Goal: Subscribe to service/newsletter

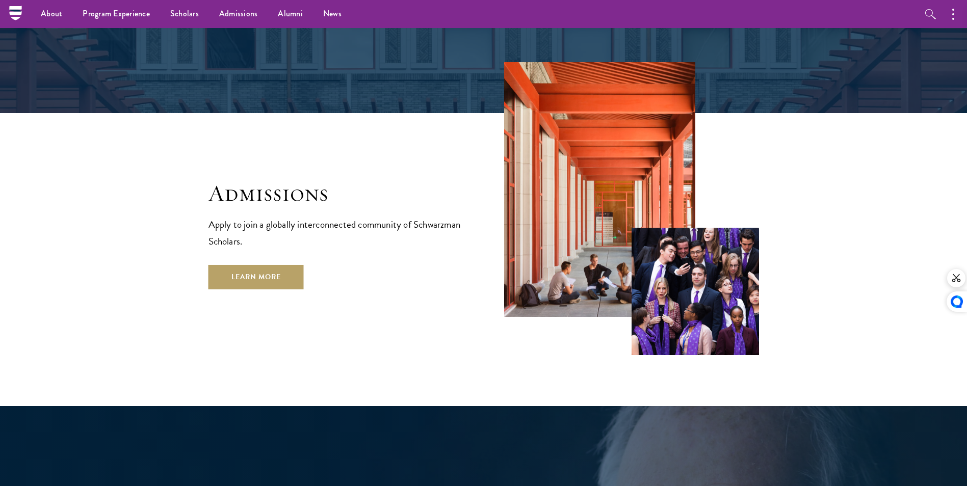
scroll to position [1659, 0]
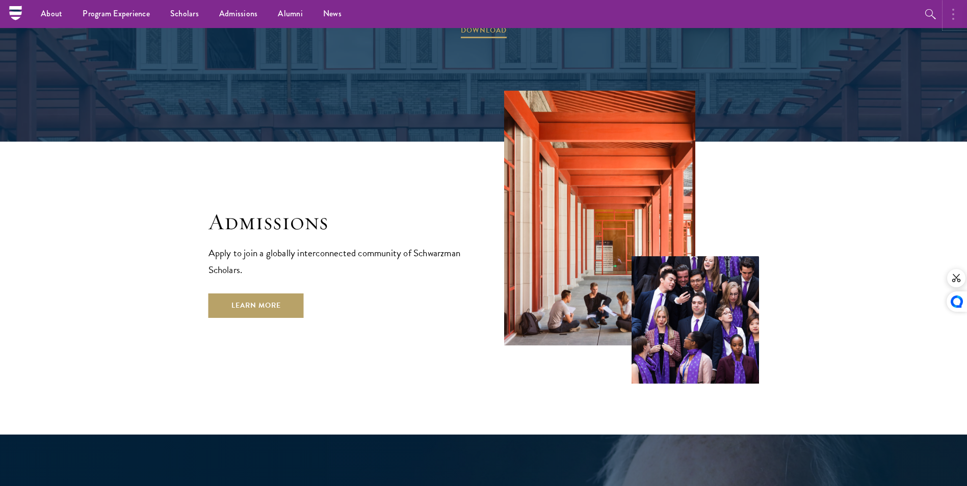
click at [952, 14] on icon "button" at bounding box center [953, 14] width 2 height 12
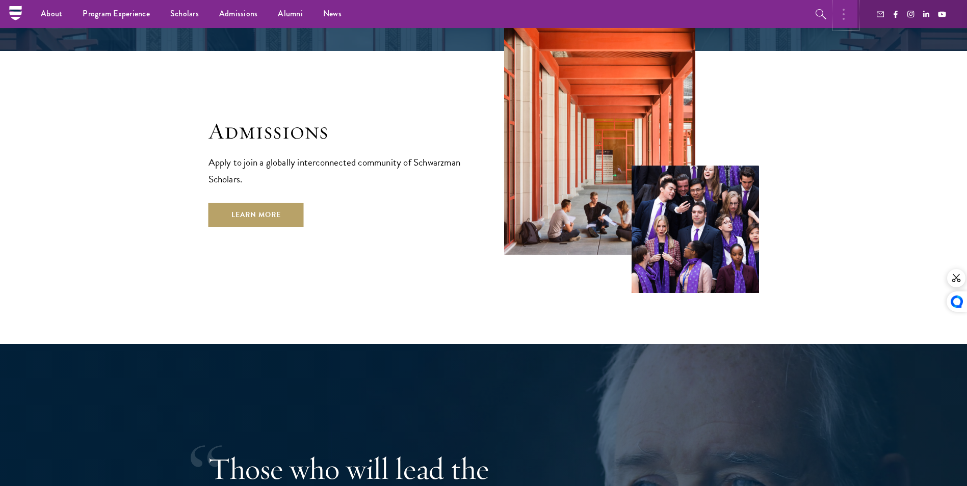
scroll to position [1710, 0]
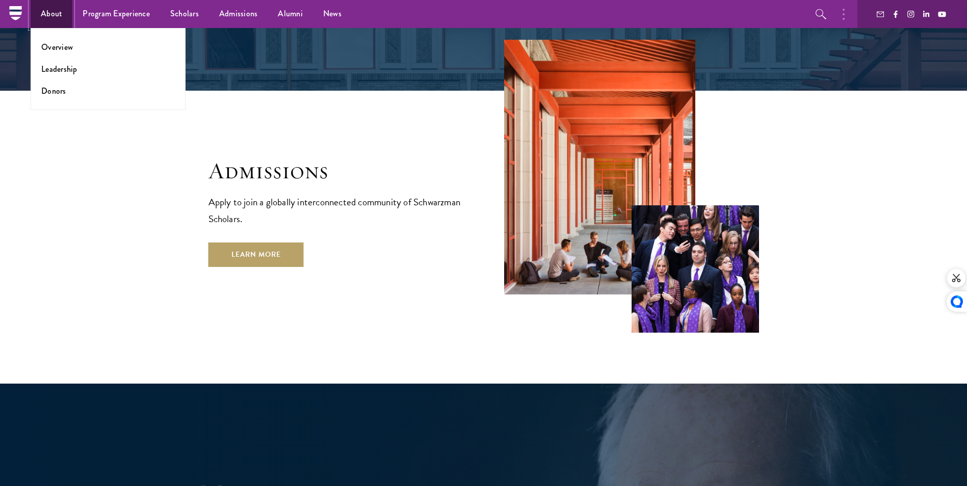
click at [53, 12] on link "About" at bounding box center [52, 14] width 42 height 28
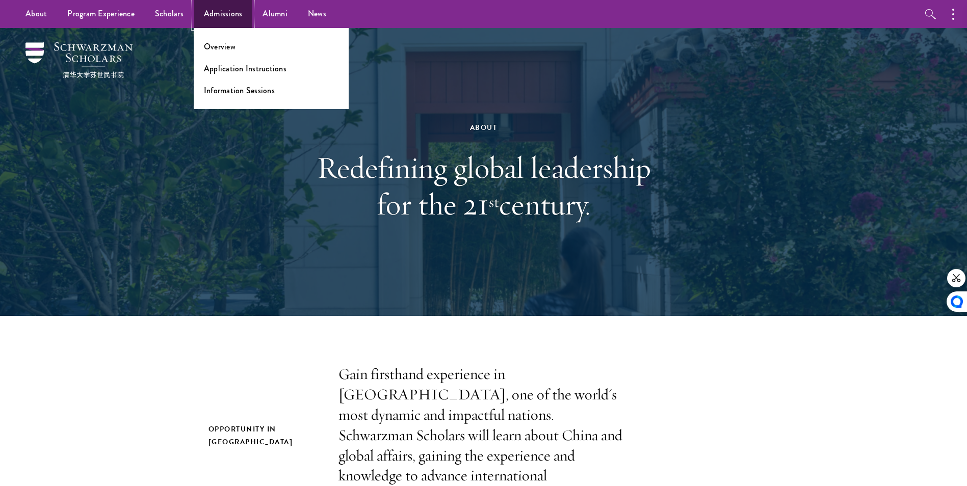
click at [234, 8] on link "Admissions" at bounding box center [223, 14] width 59 height 28
click at [228, 46] on link "Overview" at bounding box center [220, 47] width 32 height 12
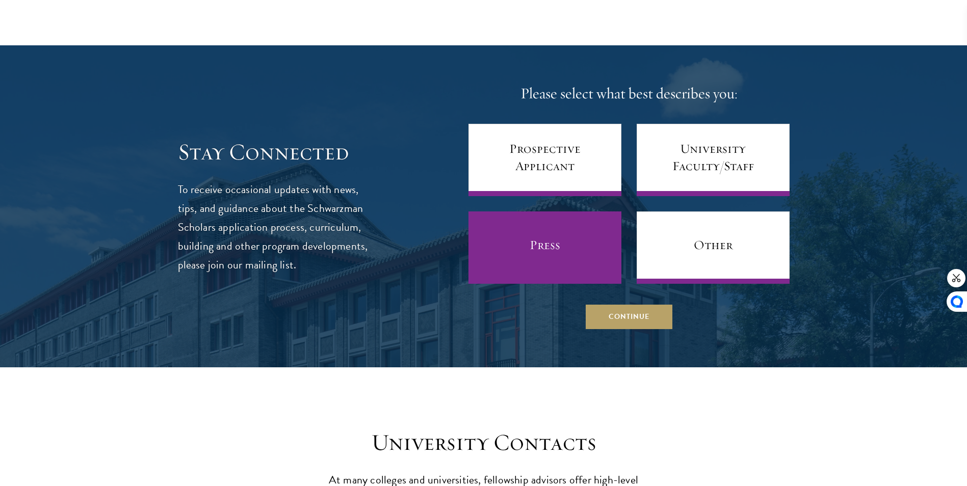
scroll to position [3977, 0]
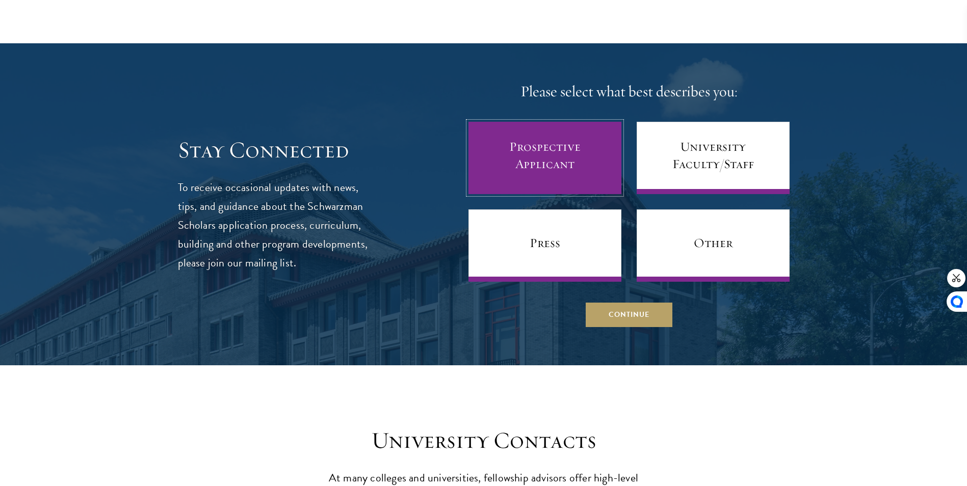
click at [574, 128] on link "Prospective Applicant" at bounding box center [545, 158] width 153 height 72
click at [528, 146] on link "Prospective Applicant" at bounding box center [545, 158] width 153 height 72
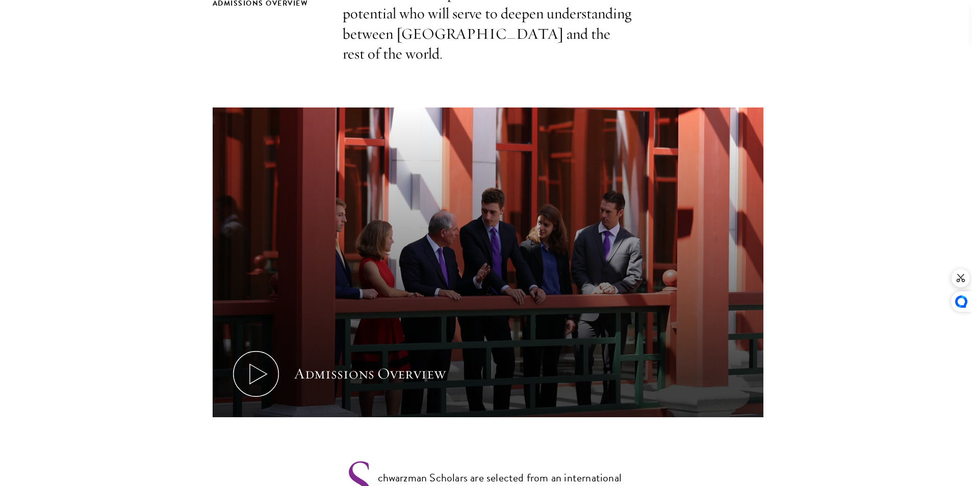
scroll to position [561, 0]
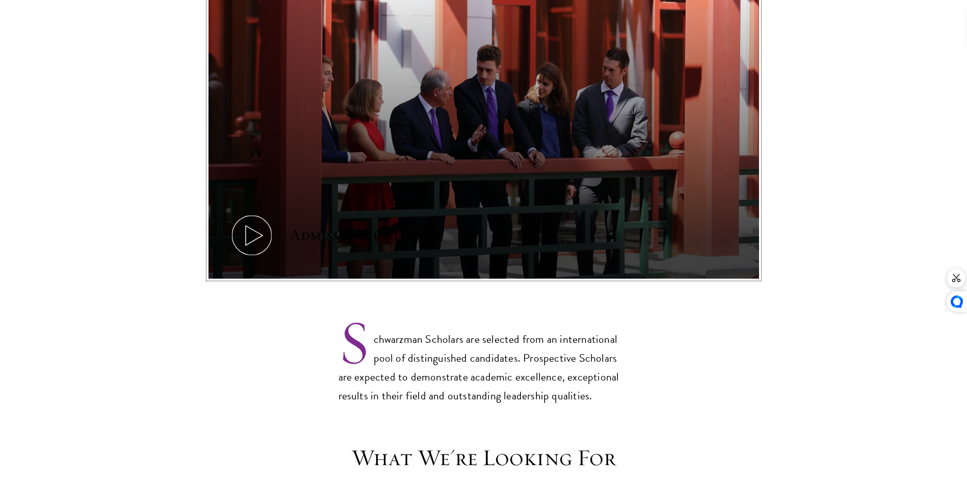
click at [252, 222] on icon at bounding box center [252, 236] width 46 height 46
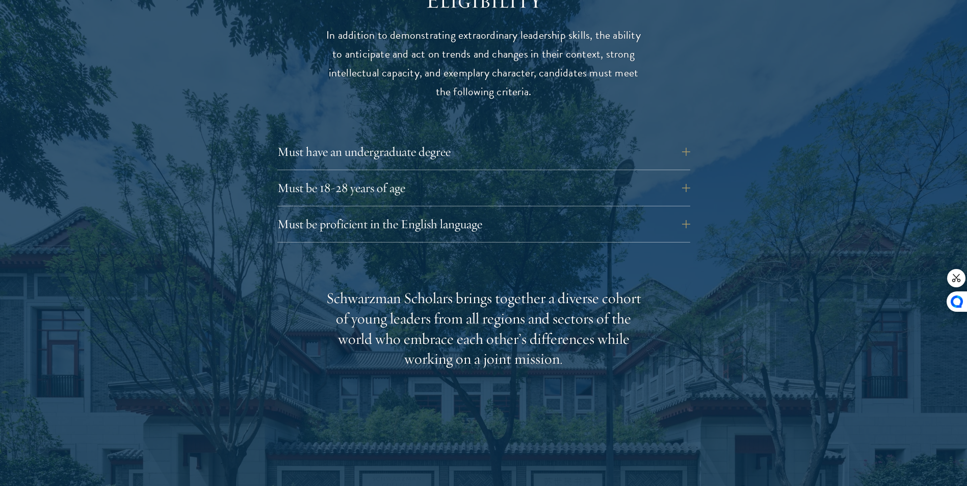
scroll to position [1377, 0]
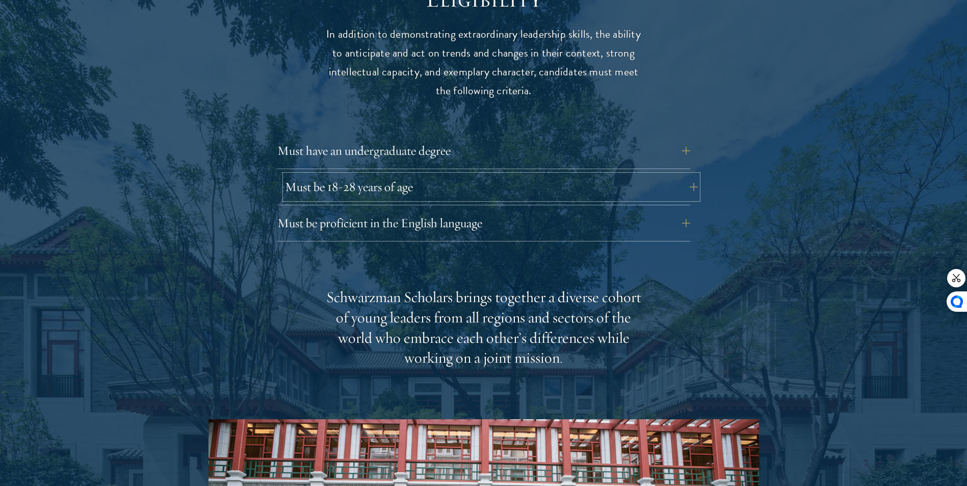
click at [693, 175] on button "Must be 18-28 years of age" at bounding box center [491, 187] width 413 height 24
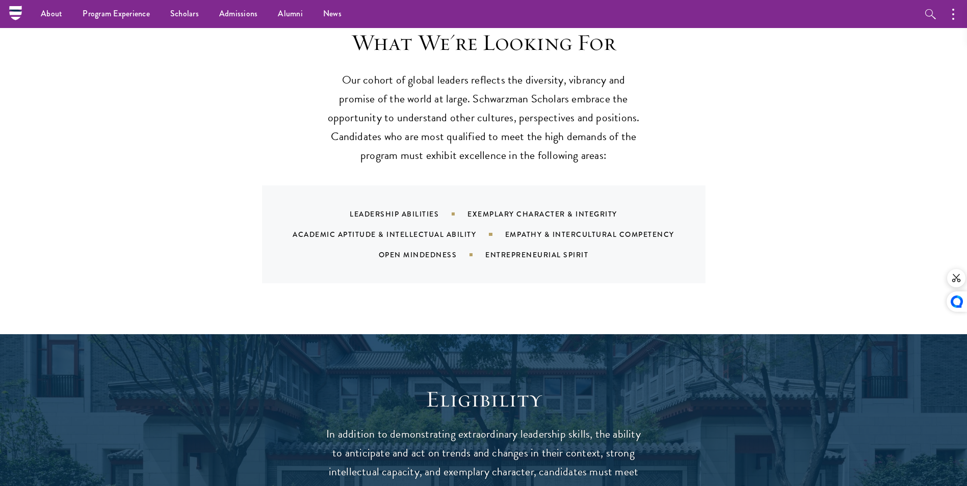
scroll to position [918, 0]
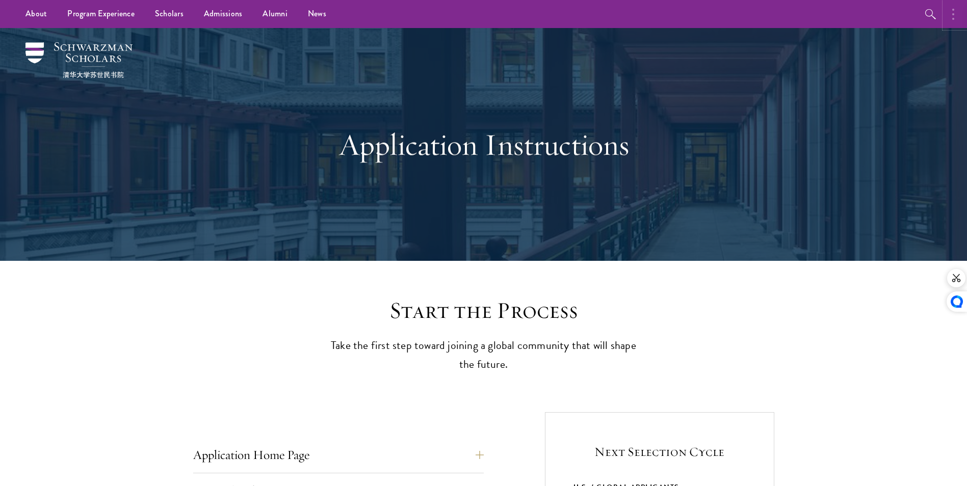
click at [950, 15] on button "button" at bounding box center [956, 14] width 22 height 28
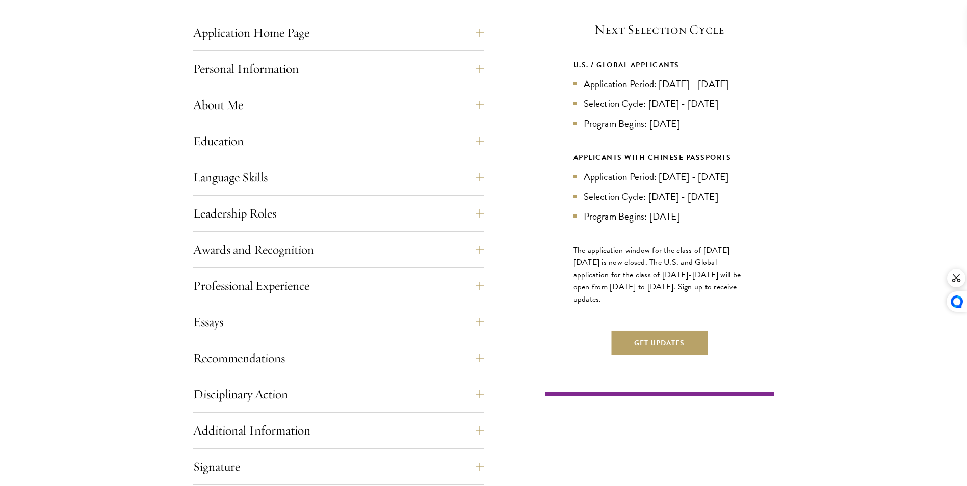
scroll to position [459, 0]
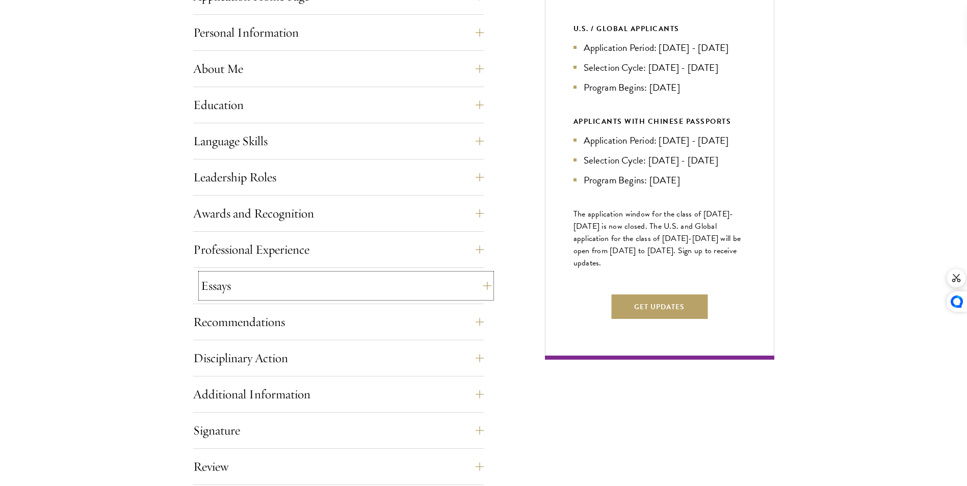
click at [487, 286] on button "Essays" at bounding box center [346, 286] width 291 height 24
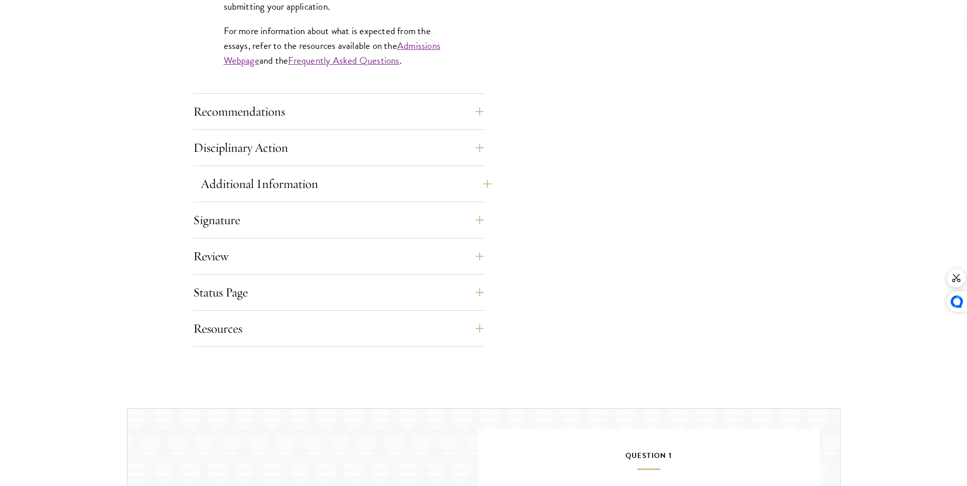
scroll to position [1020, 0]
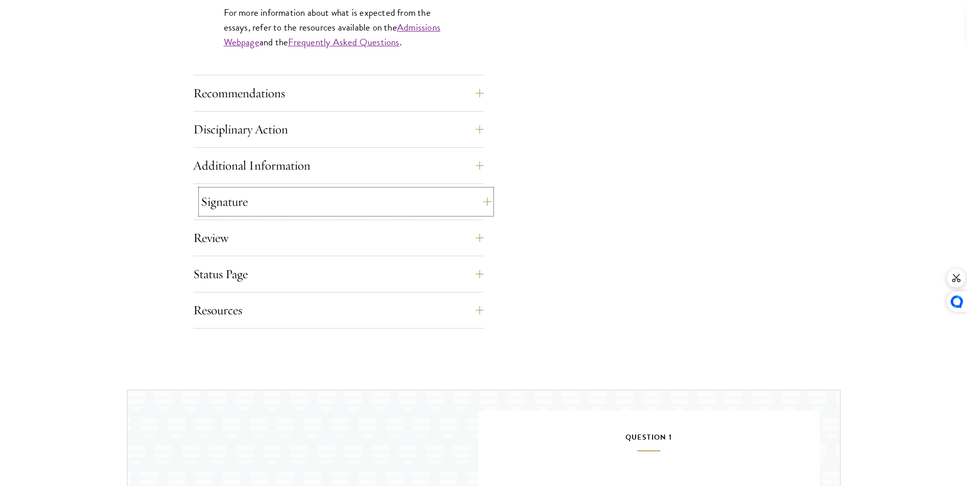
click at [483, 202] on button "Signature" at bounding box center [346, 202] width 291 height 24
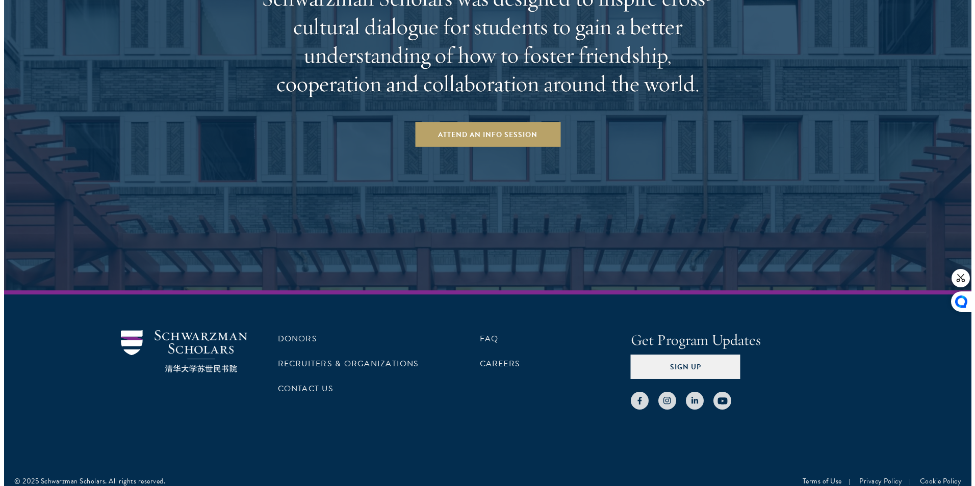
scroll to position [1872, 0]
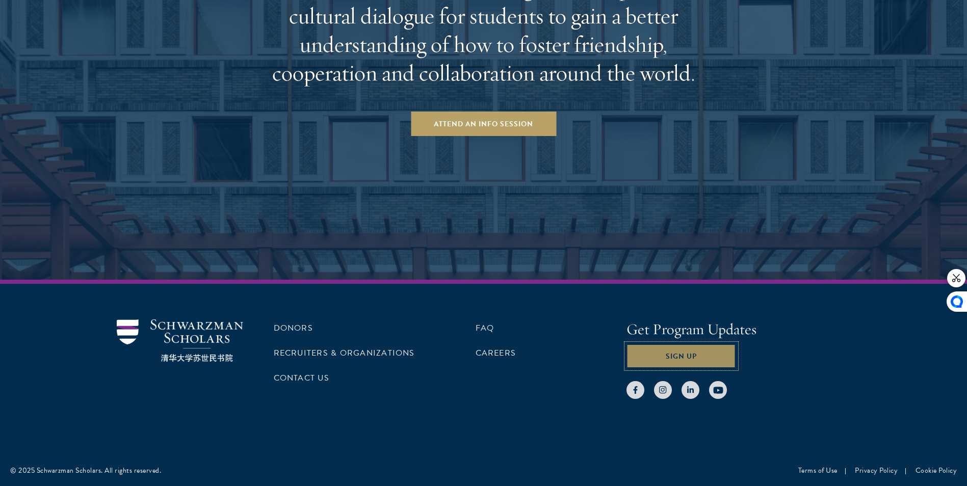
click at [670, 359] on button "Sign Up" at bounding box center [682, 356] width 110 height 24
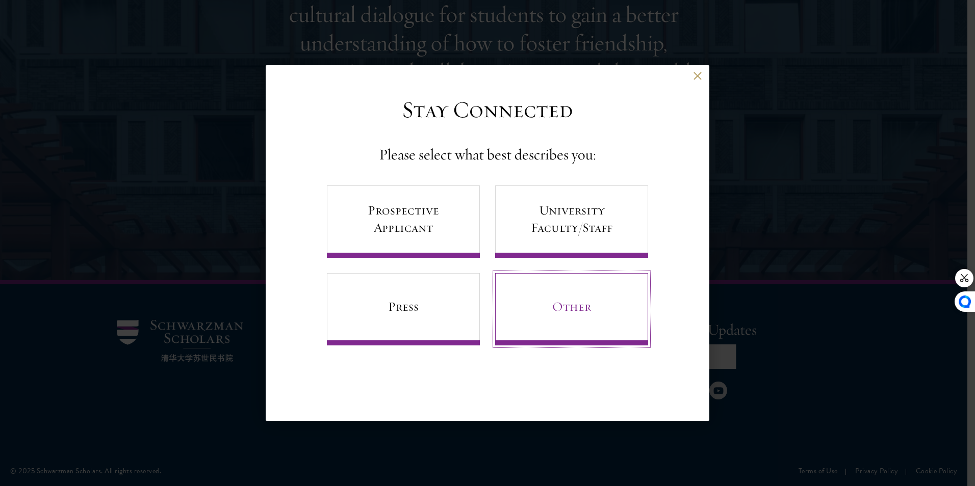
click at [568, 309] on link "Other" at bounding box center [571, 309] width 153 height 72
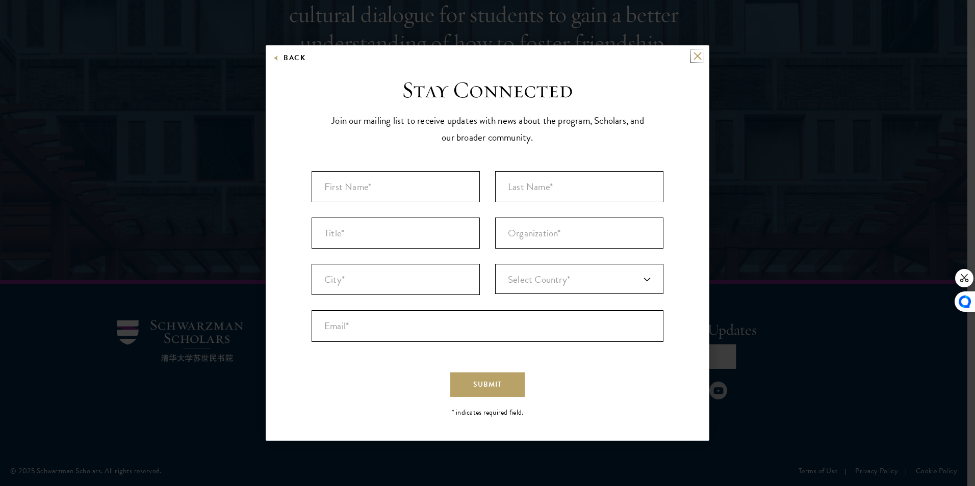
click at [697, 52] on button at bounding box center [697, 55] width 9 height 9
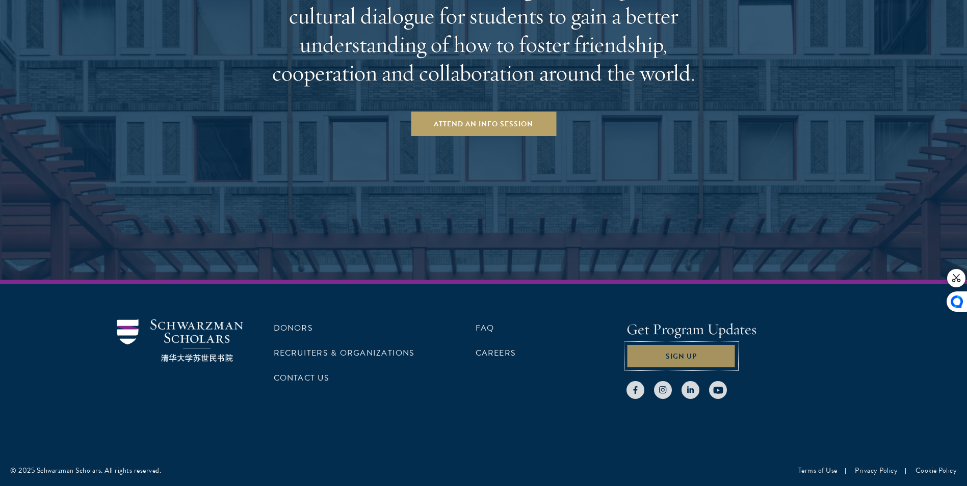
click at [670, 362] on button "Sign Up" at bounding box center [682, 356] width 110 height 24
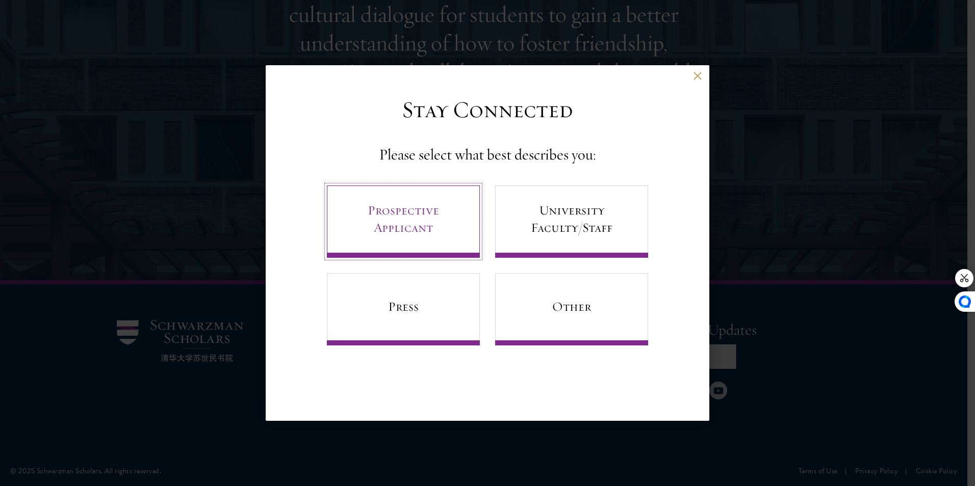
click at [458, 220] on link "Prospective Applicant" at bounding box center [403, 222] width 153 height 72
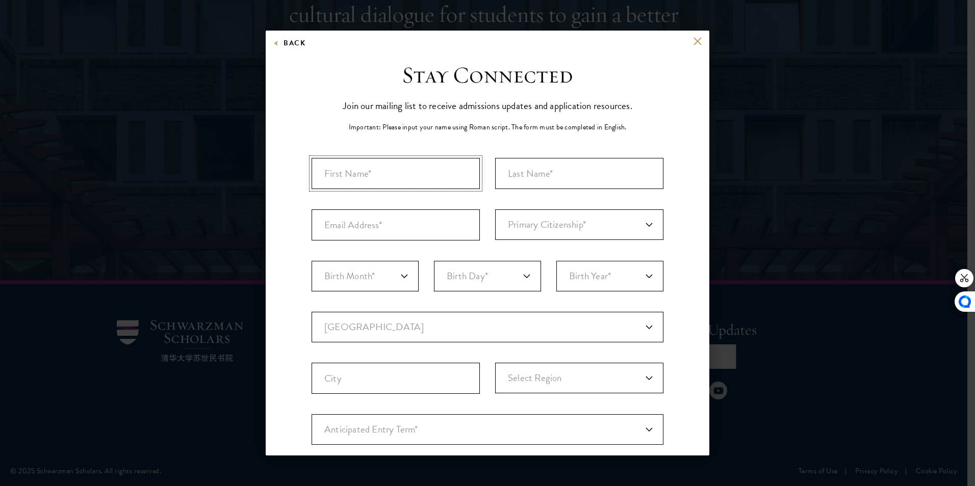
click at [380, 177] on input "First Name*" at bounding box center [396, 173] width 168 height 31
type input "Solomon"
type input "Shume"
type input "solmelaku21@gmail.com"
select select "12"
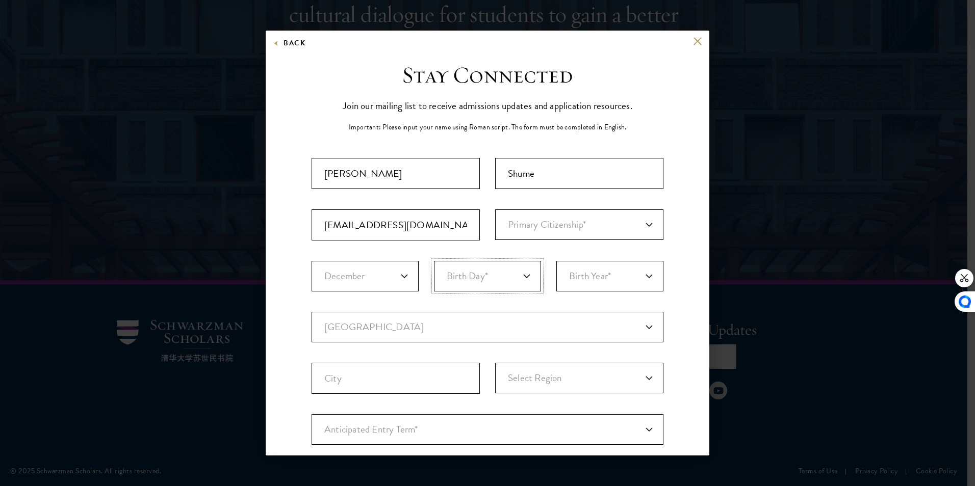
select select "31"
select select "1991"
select select "ET"
select select
click at [643, 224] on select "Primary Citizenship* Afghanistan Aland Islands Albania Algeria Andorra Angola A…" at bounding box center [579, 225] width 168 height 31
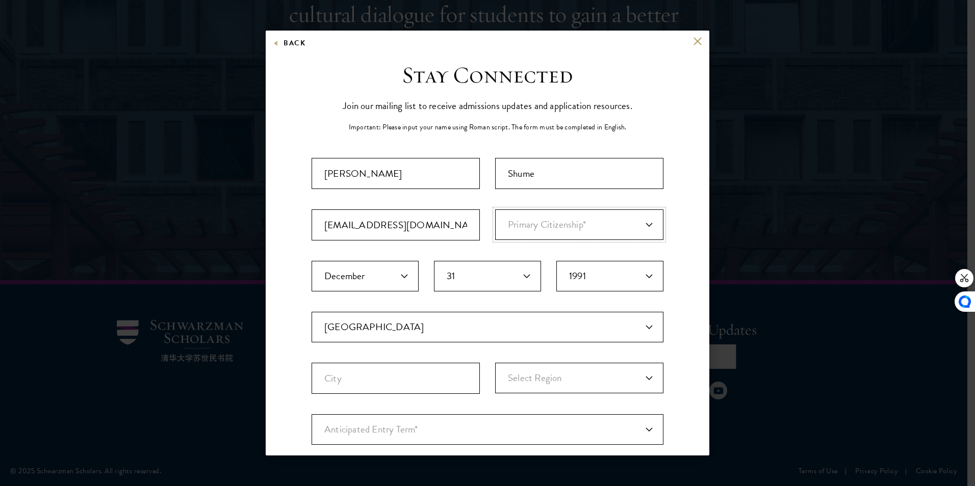
select select "ET"
click at [495, 210] on select "Primary Citizenship* Afghanistan Aland Islands Albania Algeria Andorra Angola A…" at bounding box center [579, 225] width 168 height 31
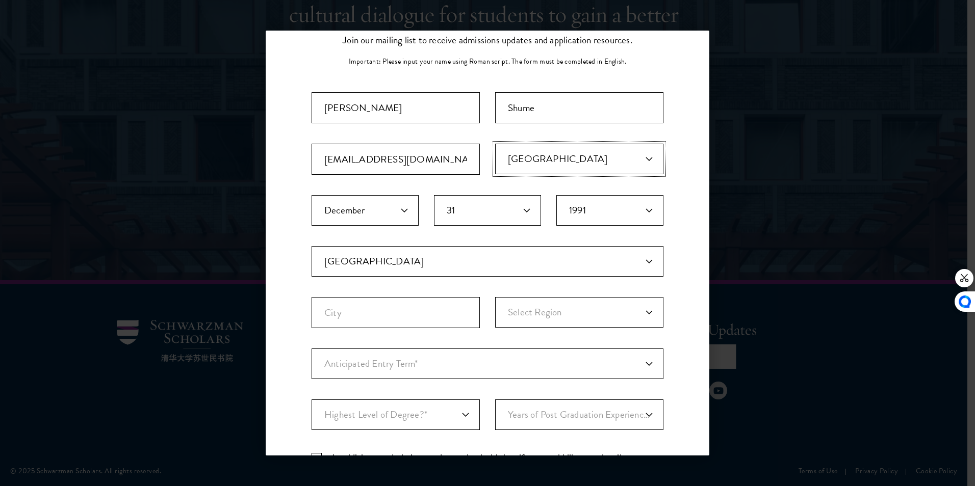
scroll to position [204, 0]
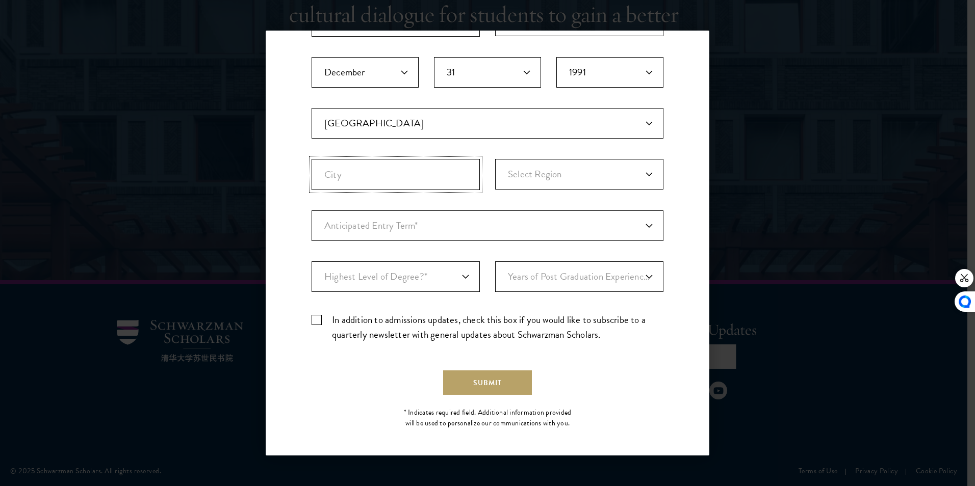
click at [372, 171] on input "City" at bounding box center [396, 174] width 168 height 31
type input "Kombolcha"
click at [529, 176] on select "Select Region Addis Ababa Afar Amhara Benishangul-Gumuz Dire Dawa Gambela Harar…" at bounding box center [579, 174] width 168 height 31
select select "Amhara"
click at [495, 159] on select "Select Region Addis Ababa Afar Amhara Benishangul-Gumuz Dire Dawa Gambela Harar…" at bounding box center [579, 174] width 168 height 31
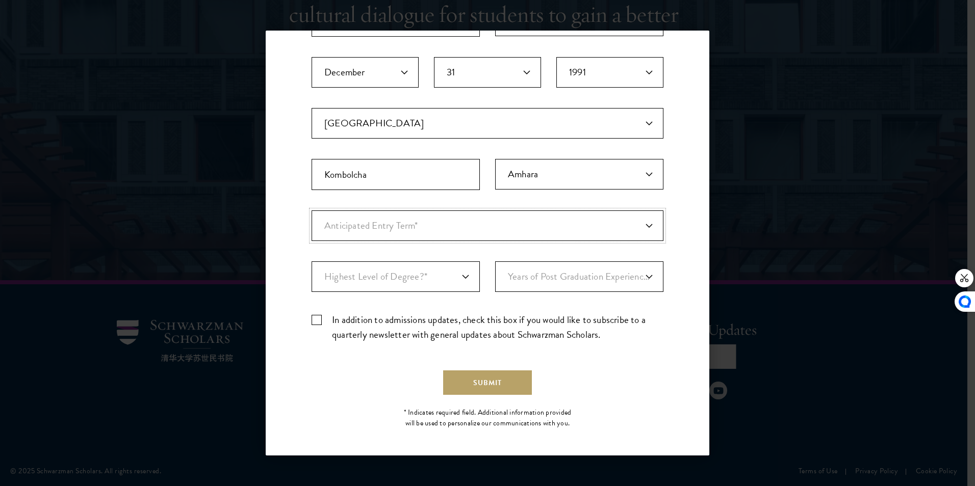
click at [421, 230] on select "Anticipated Entry Term* August 2026 (Application opens April 2025) Just Explori…" at bounding box center [488, 226] width 352 height 31
click at [319, 321] on label "In addition to admissions updates, check this box if you would like to subscrib…" at bounding box center [488, 328] width 352 height 30
click at [319, 319] on input "In addition to admissions updates, check this box if you would like to subscrib…" at bounding box center [488, 316] width 352 height 7
checkbox input "true"
click at [461, 274] on select "Highest Level of Degree?* PHD Bachelor's Master's Current Undergraduate Student" at bounding box center [396, 277] width 168 height 31
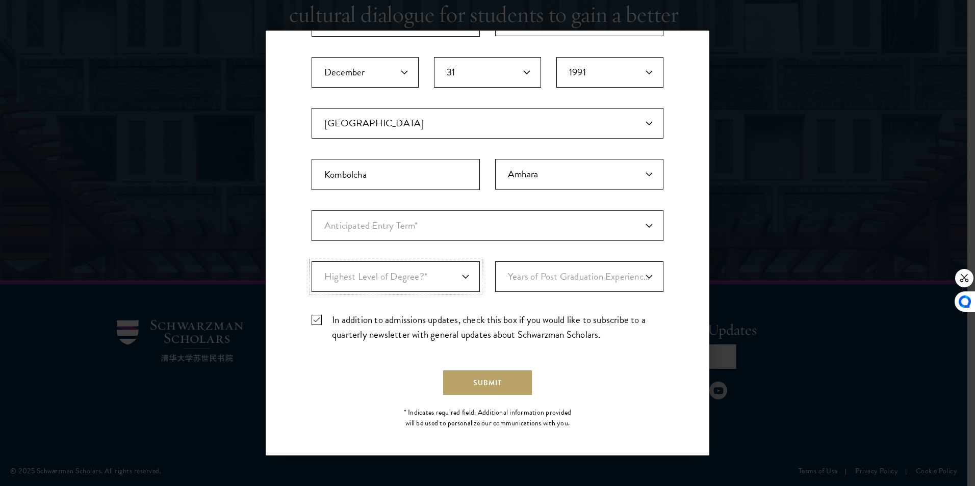
select select "009547fe-3364-4351-8e81-63abea734008"
click at [312, 262] on select "Highest Level of Degree?* PHD Bachelor's Master's Current Undergraduate Student" at bounding box center [396, 277] width 168 height 31
click at [563, 281] on select "Years of Post Graduation Experience?* 1 2 3 4 5 6 7 8 9 10" at bounding box center [579, 277] width 168 height 31
select select "6"
click at [495, 262] on select "Years of Post Graduation Experience?* 1 2 3 4 5 6 7 8 9 10" at bounding box center [579, 277] width 168 height 31
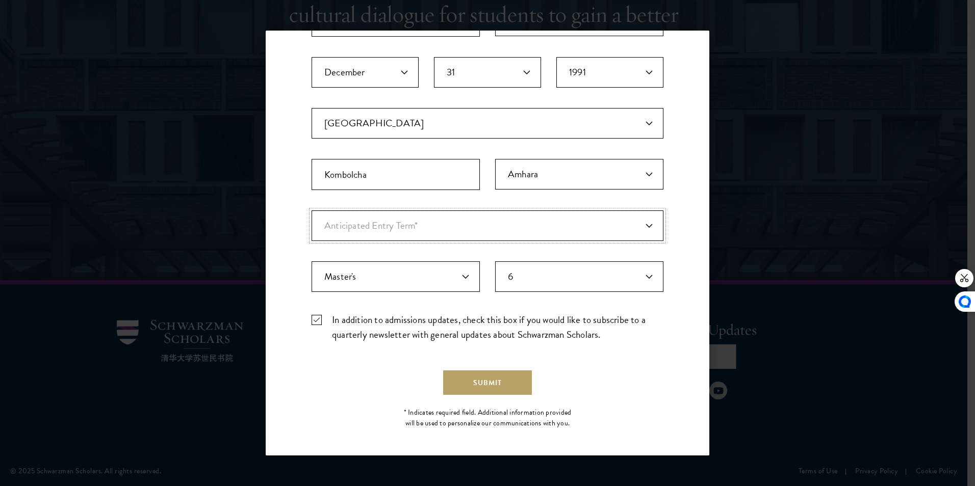
click at [428, 228] on select "Anticipated Entry Term* August 2026 (Application opens April 2025) Just Explori…" at bounding box center [488, 226] width 352 height 31
select select "e64b8ab3-eabb-4867-96d5-7e6b4840665f"
click at [312, 211] on select "Anticipated Entry Term* August 2026 (Application opens April 2025) Just Explori…" at bounding box center [488, 226] width 352 height 31
click at [482, 384] on button "Submit" at bounding box center [487, 383] width 89 height 24
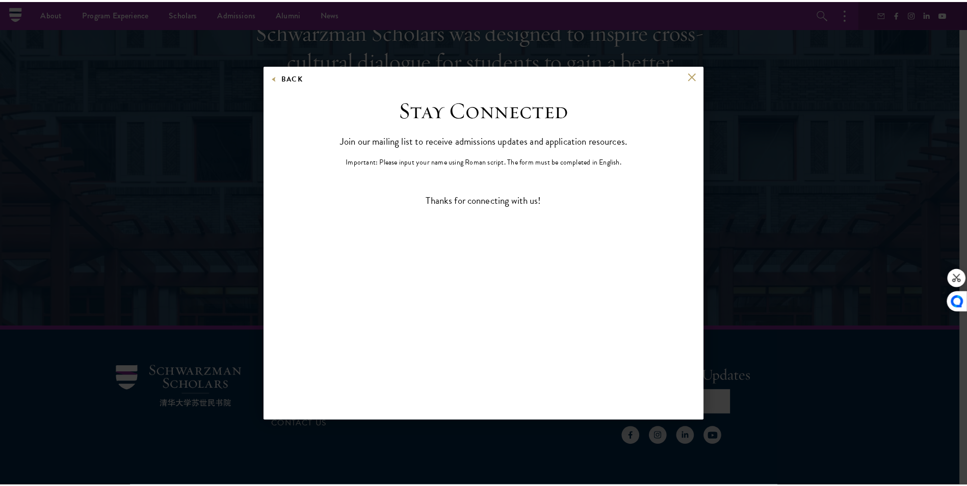
scroll to position [0, 0]
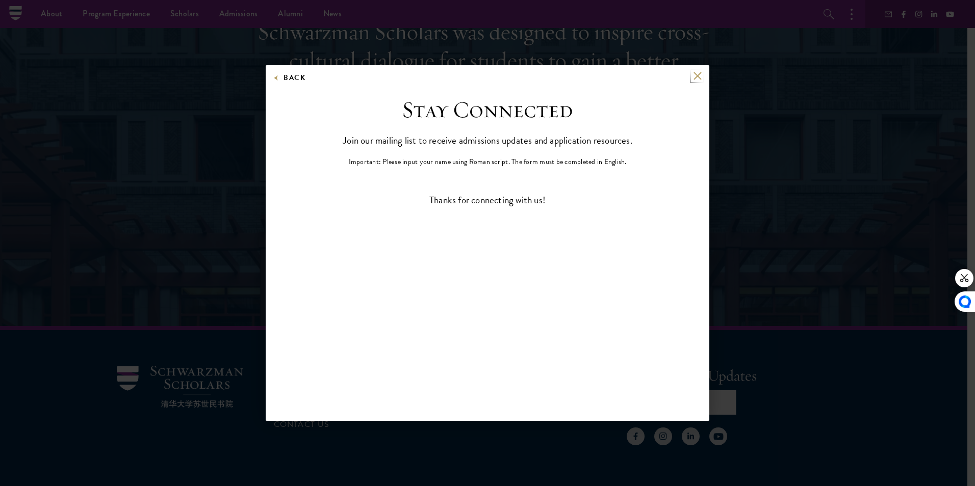
click at [699, 77] on button at bounding box center [697, 75] width 9 height 9
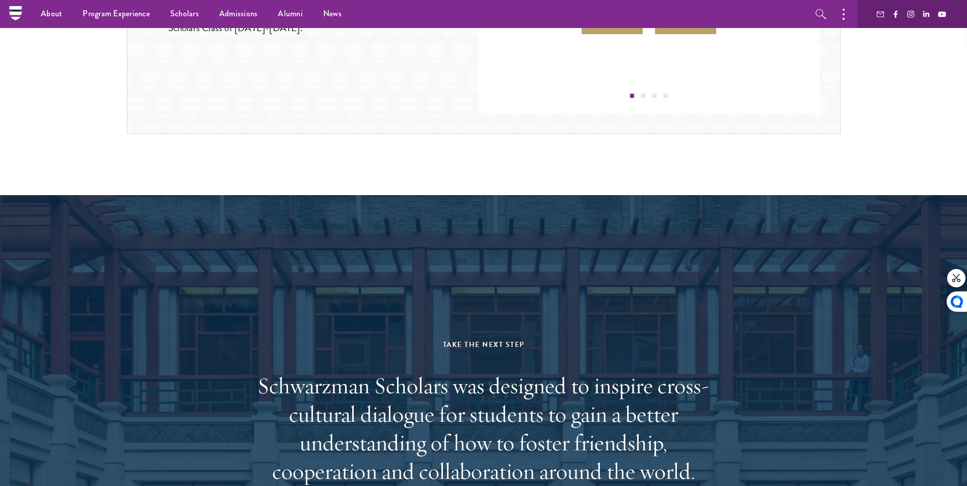
scroll to position [1469, 0]
click at [17, 10] on nav "About Overview Leadership Donors Program Experience Overview Curriculum Student…" at bounding box center [418, 14] width 807 height 28
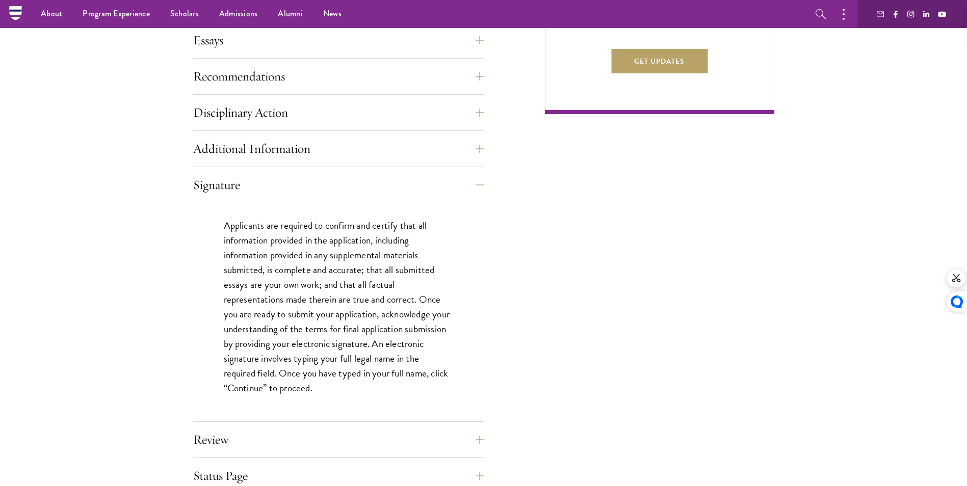
scroll to position [704, 0]
click at [484, 186] on button "Signature" at bounding box center [346, 185] width 291 height 24
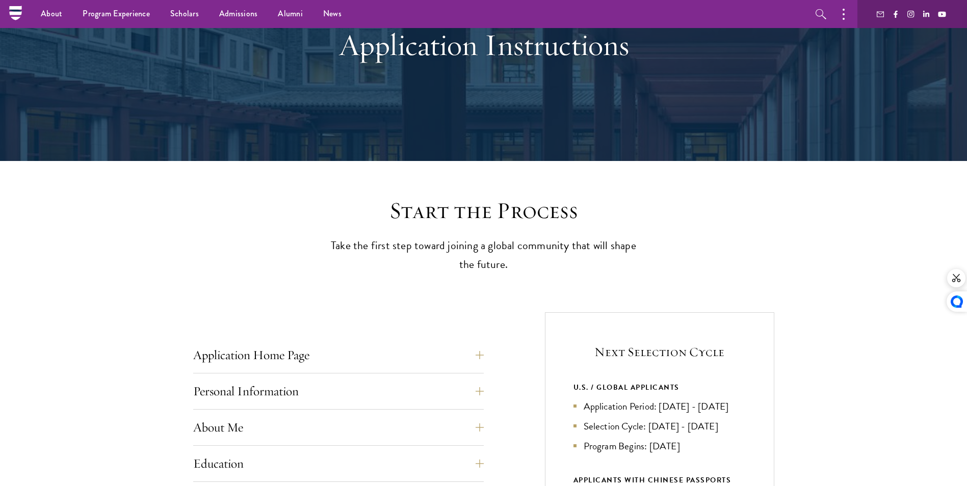
scroll to position [92, 0]
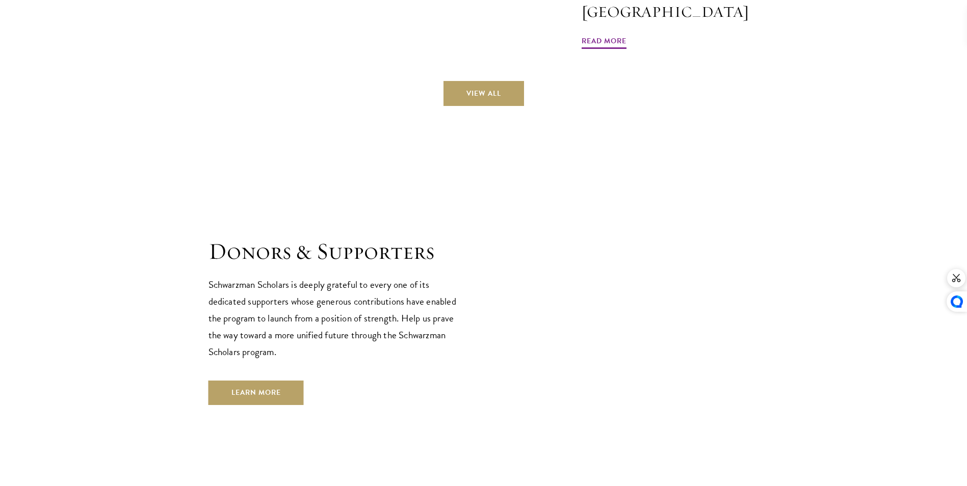
scroll to position [3008, 0]
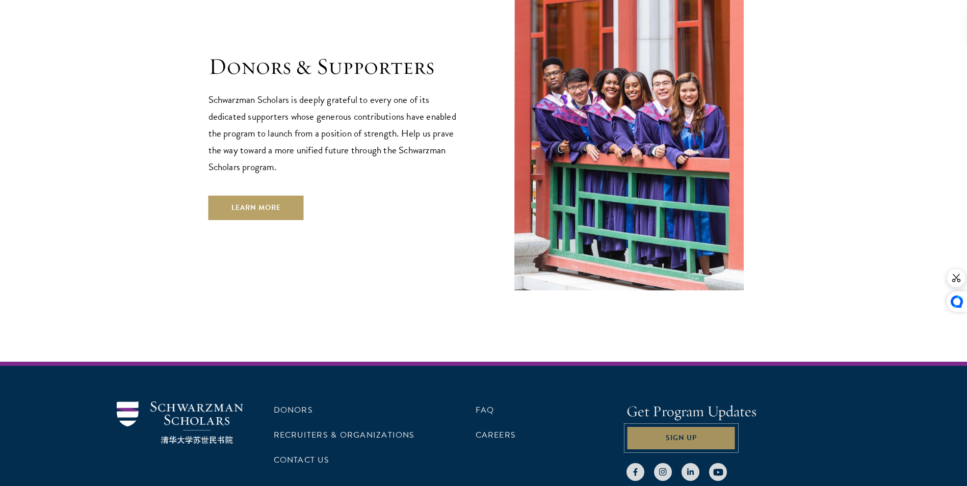
click at [687, 426] on button "Sign Up" at bounding box center [682, 438] width 110 height 24
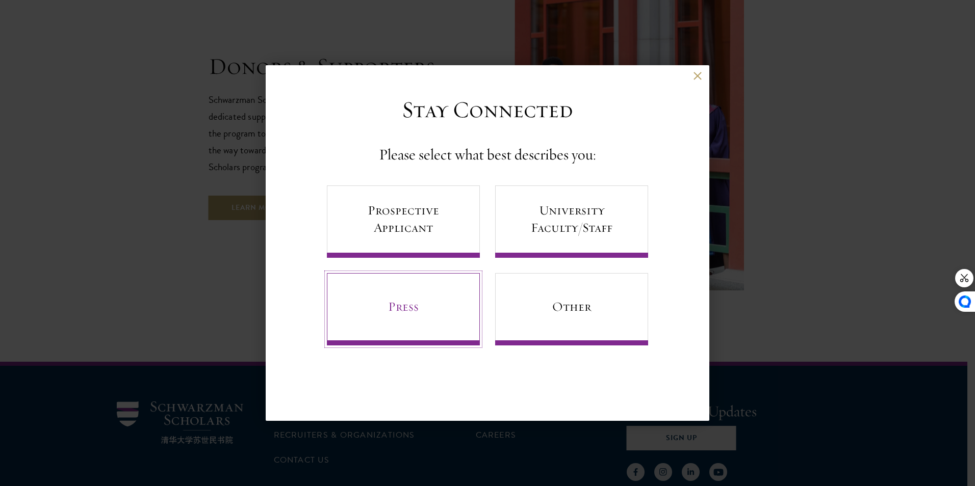
click at [406, 316] on link "Press" at bounding box center [403, 309] width 153 height 72
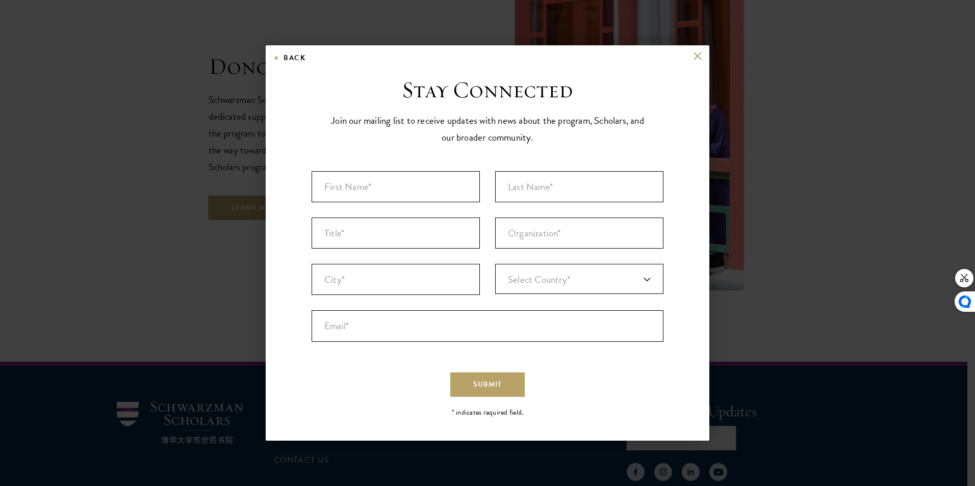
click at [698, 51] on div "Back Stay Connected Please select what best describes you: Prospective Applican…" at bounding box center [488, 242] width 444 height 395
click at [697, 56] on button at bounding box center [697, 55] width 9 height 9
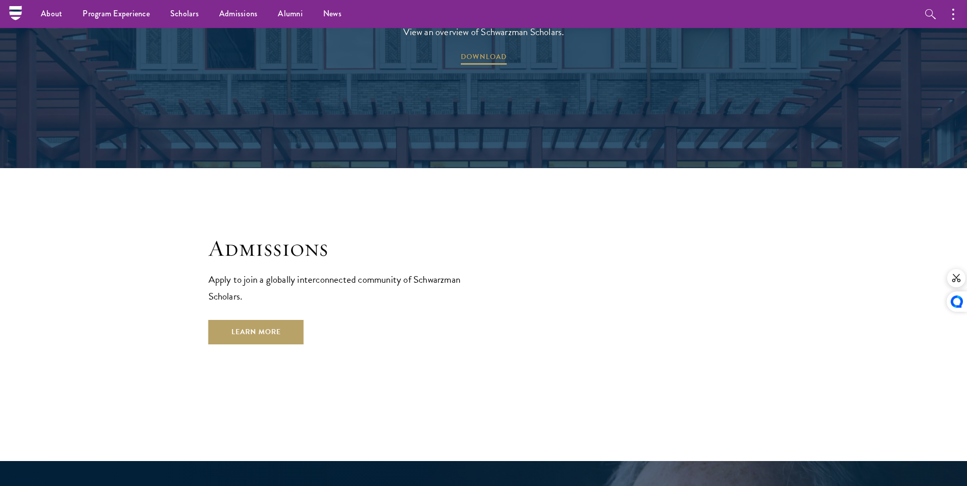
scroll to position [1631, 0]
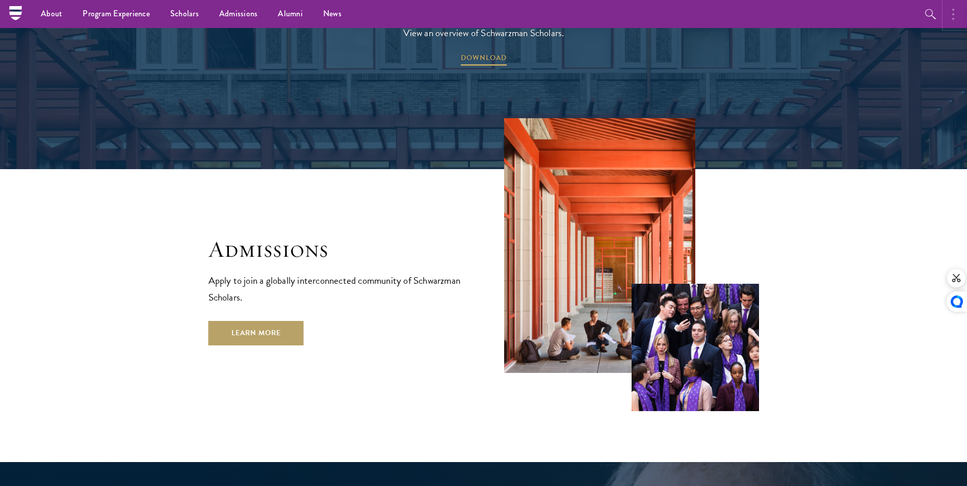
click at [954, 14] on button "button" at bounding box center [956, 14] width 22 height 28
